Goal: Transaction & Acquisition: Purchase product/service

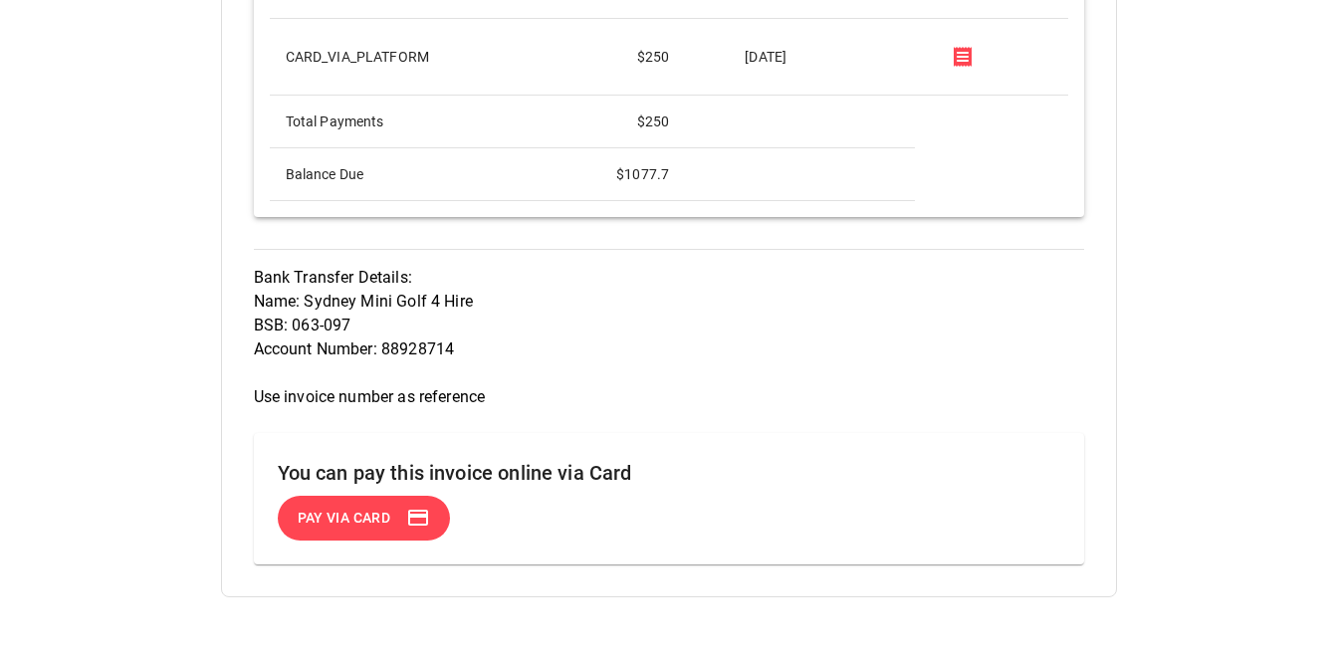
scroll to position [1493, 0]
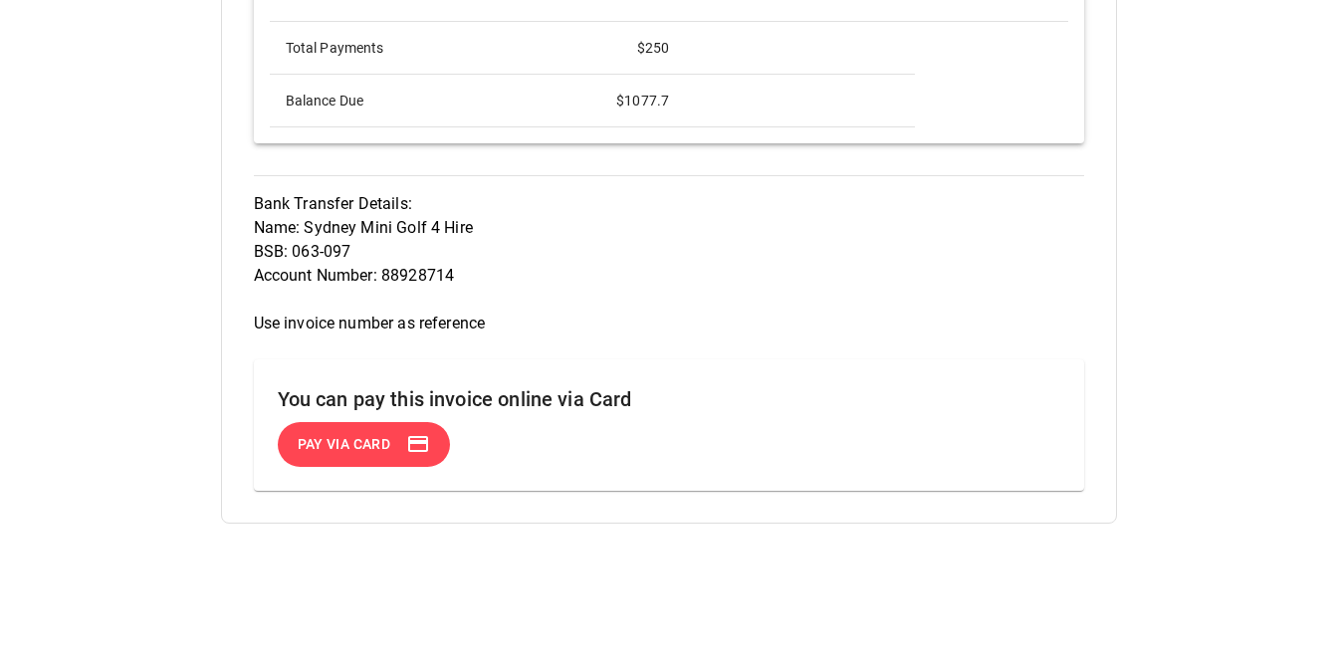
click at [375, 457] on span "Pay via Card" at bounding box center [344, 444] width 96 height 25
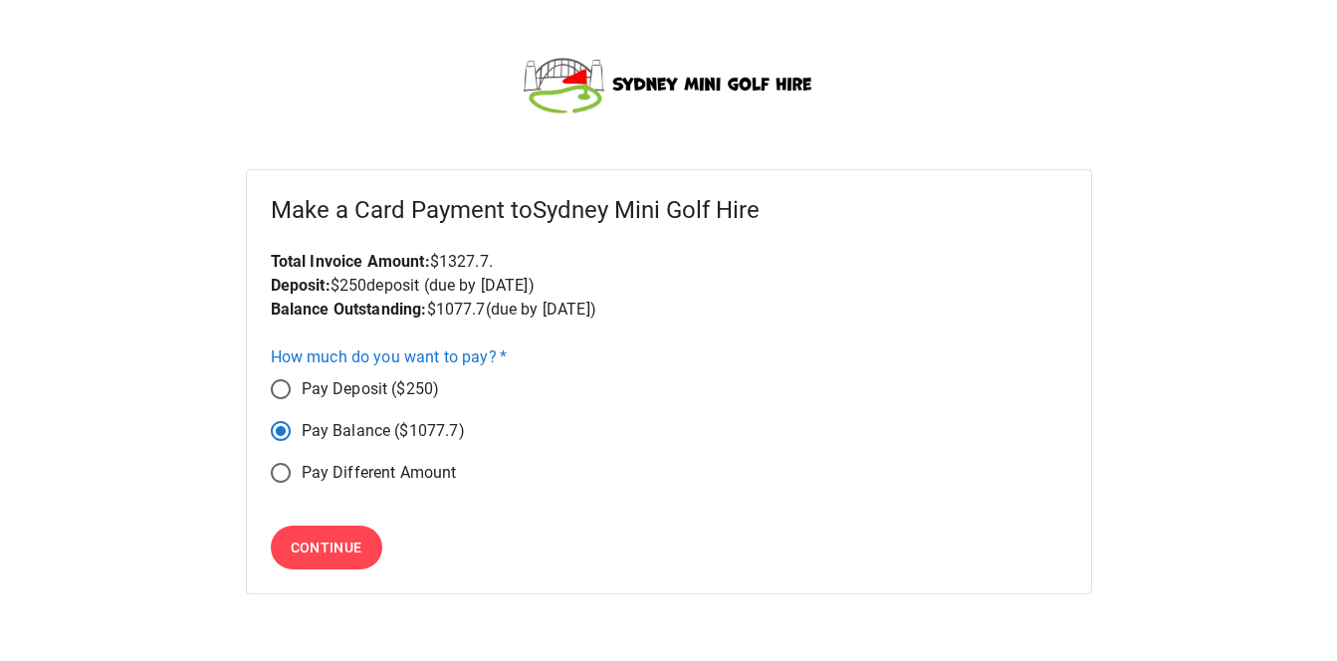
click at [335, 555] on span "Continue" at bounding box center [327, 548] width 72 height 25
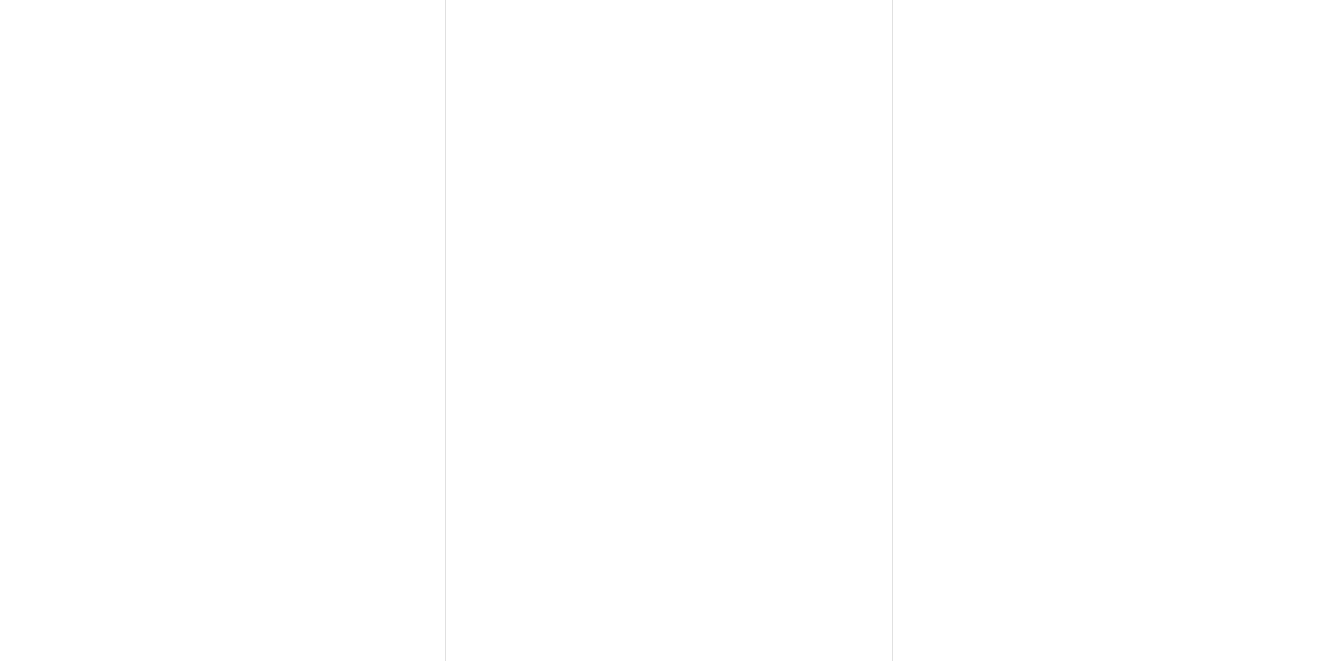
scroll to position [294, 0]
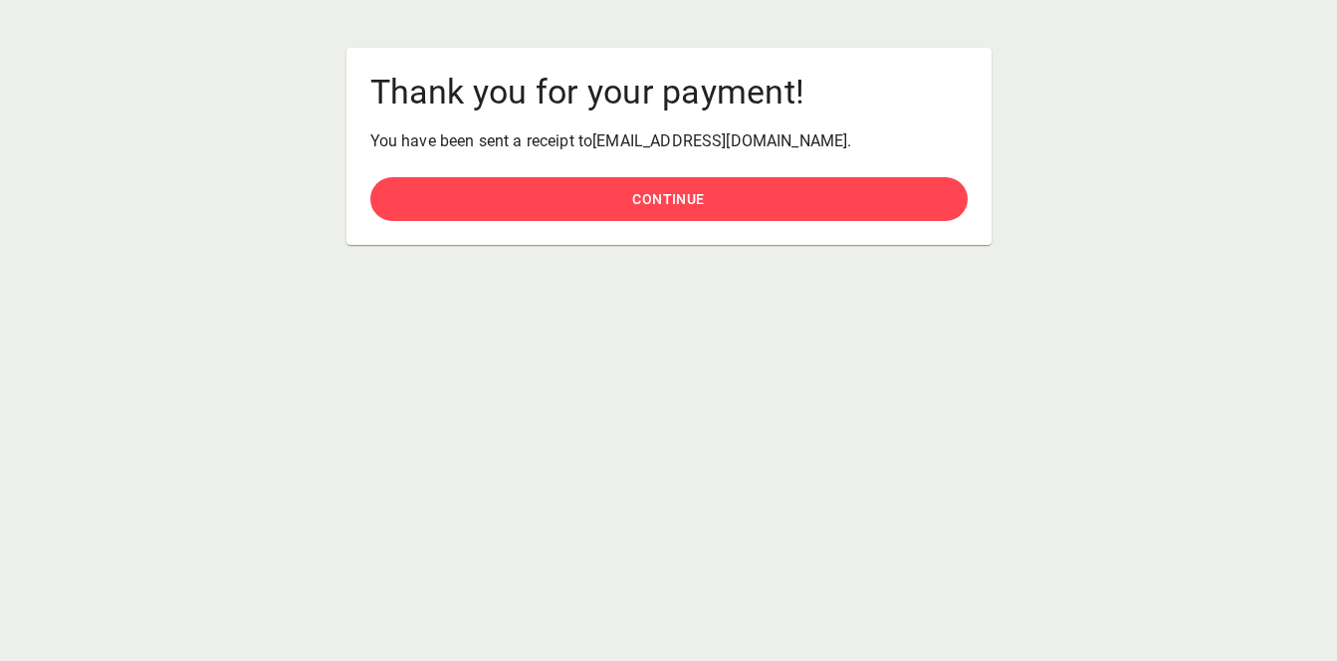
click at [727, 206] on button "Continue" at bounding box center [668, 199] width 597 height 45
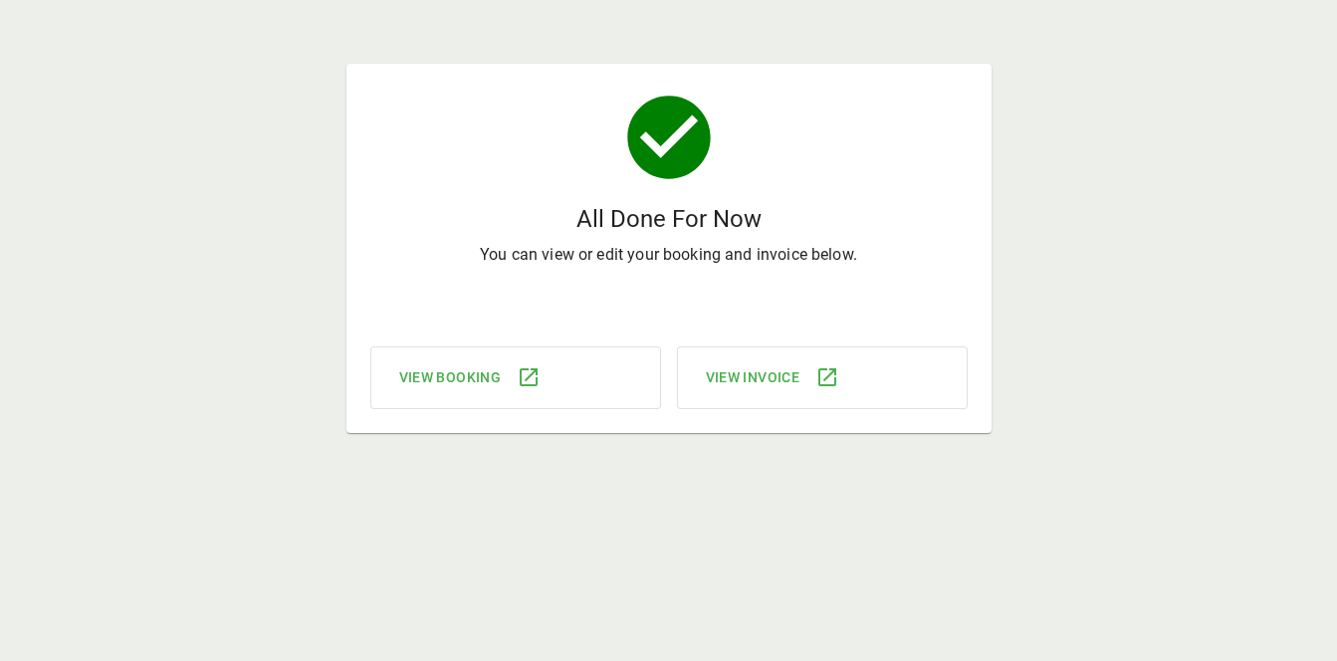
click at [576, 387] on div "View Booking" at bounding box center [515, 377] width 291 height 63
click at [480, 379] on span "View Booking" at bounding box center [450, 377] width 103 height 25
